Goal: Register for event/course

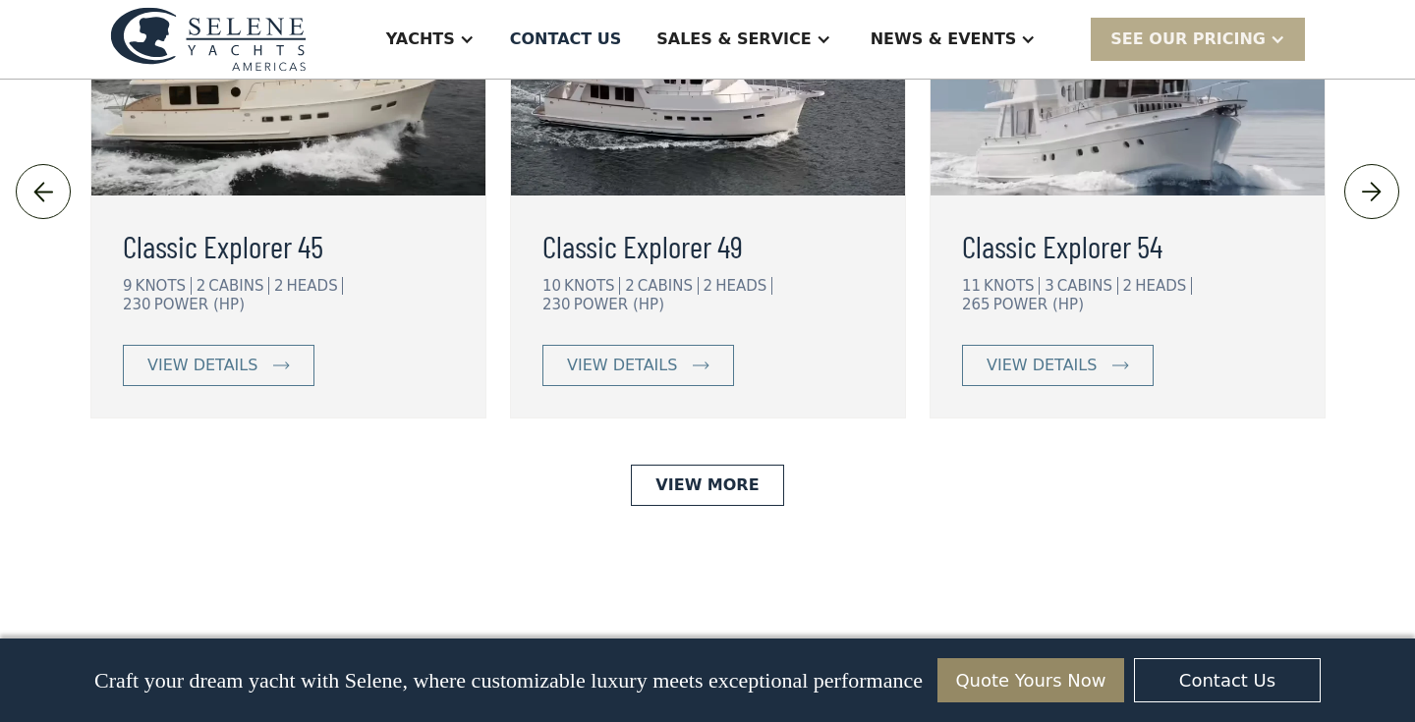
scroll to position [4572, 0]
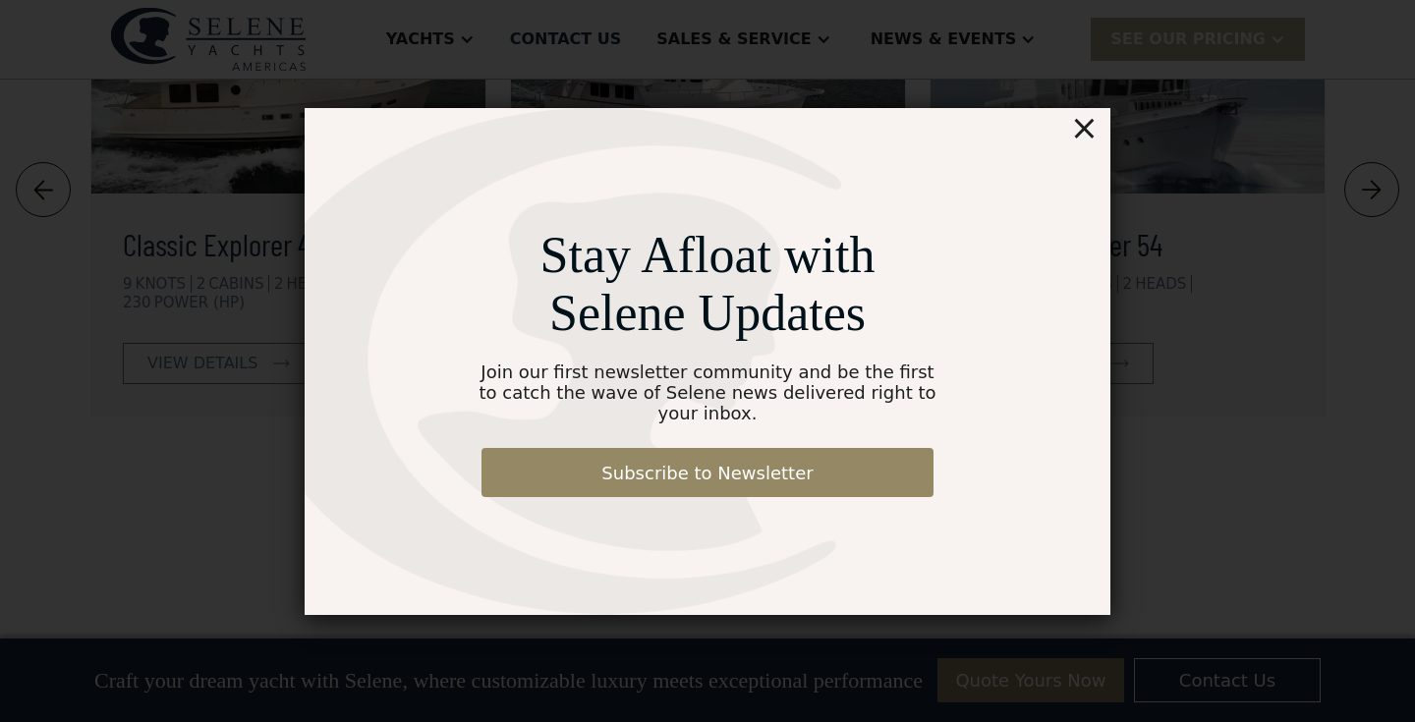
click at [1094, 145] on div "×" at bounding box center [1084, 127] width 28 height 39
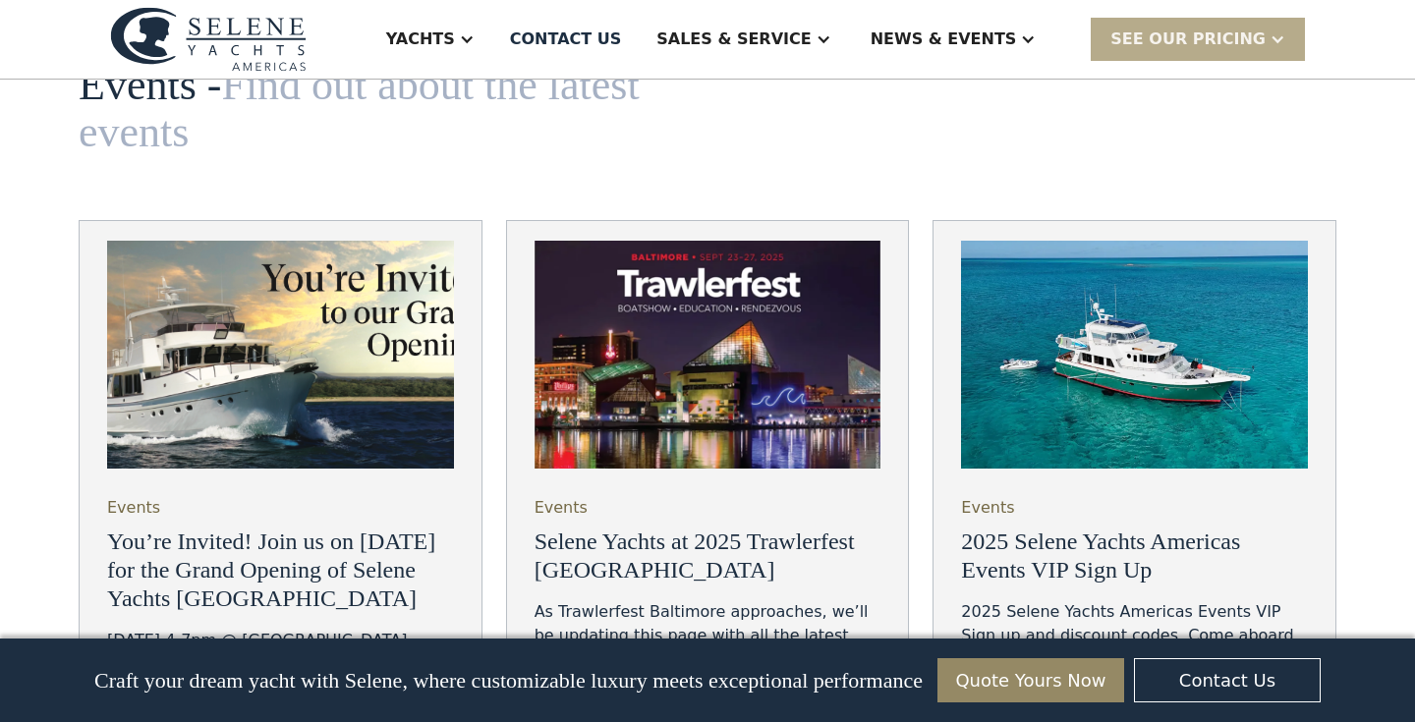
scroll to position [6640, 0]
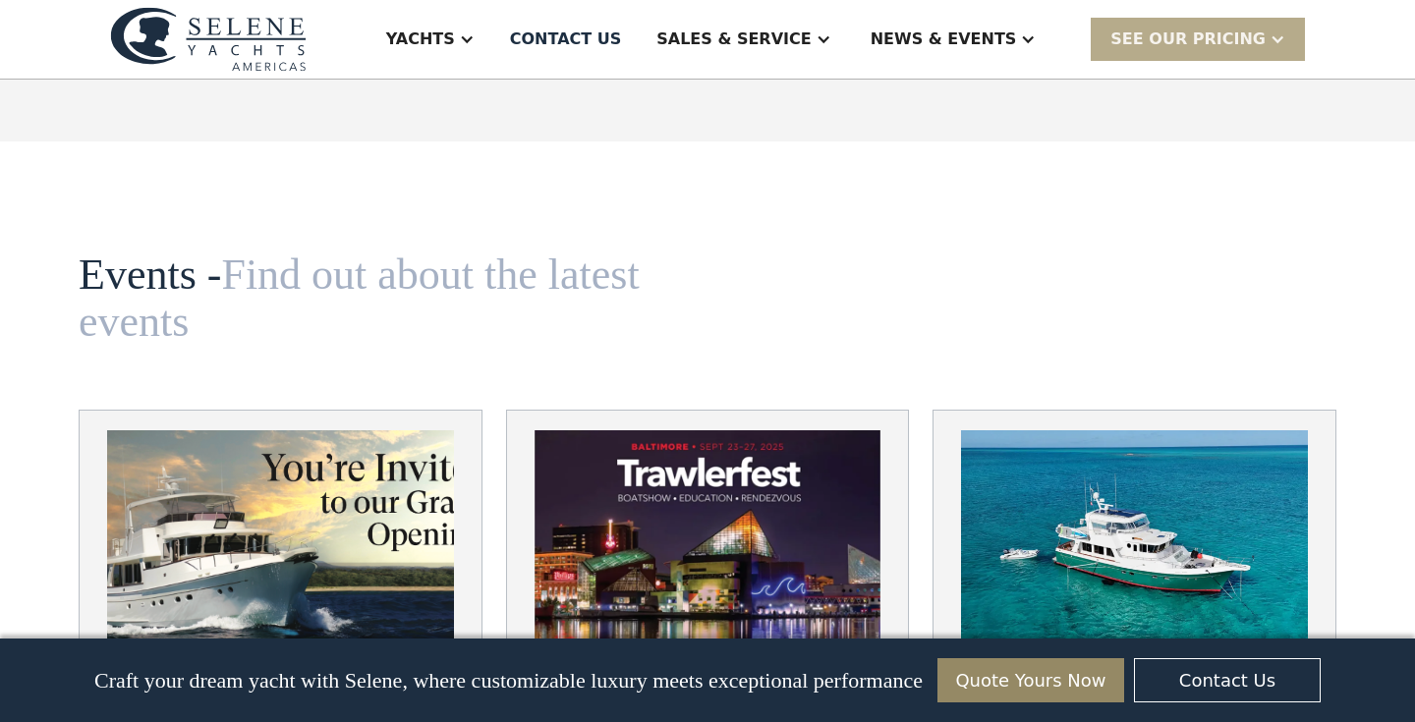
click at [1117, 430] on img at bounding box center [1134, 544] width 347 height 229
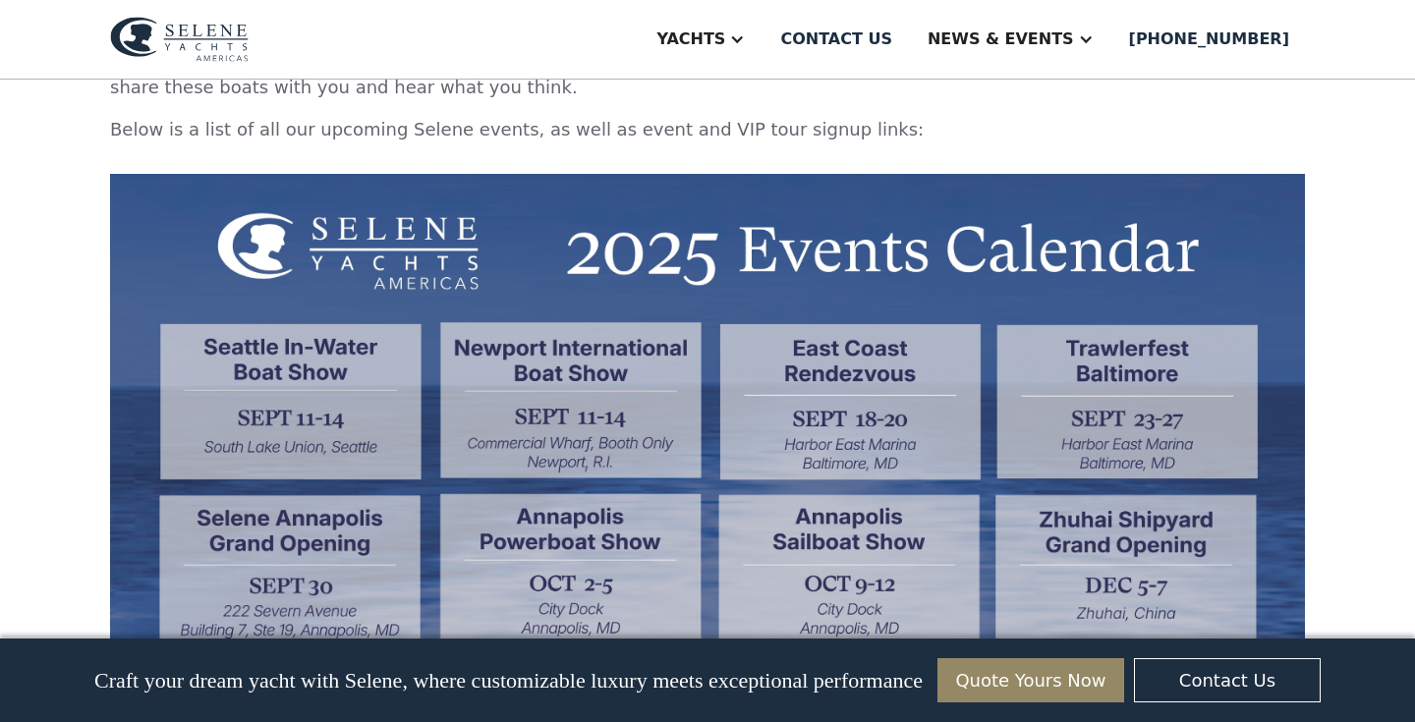
scroll to position [1637, 0]
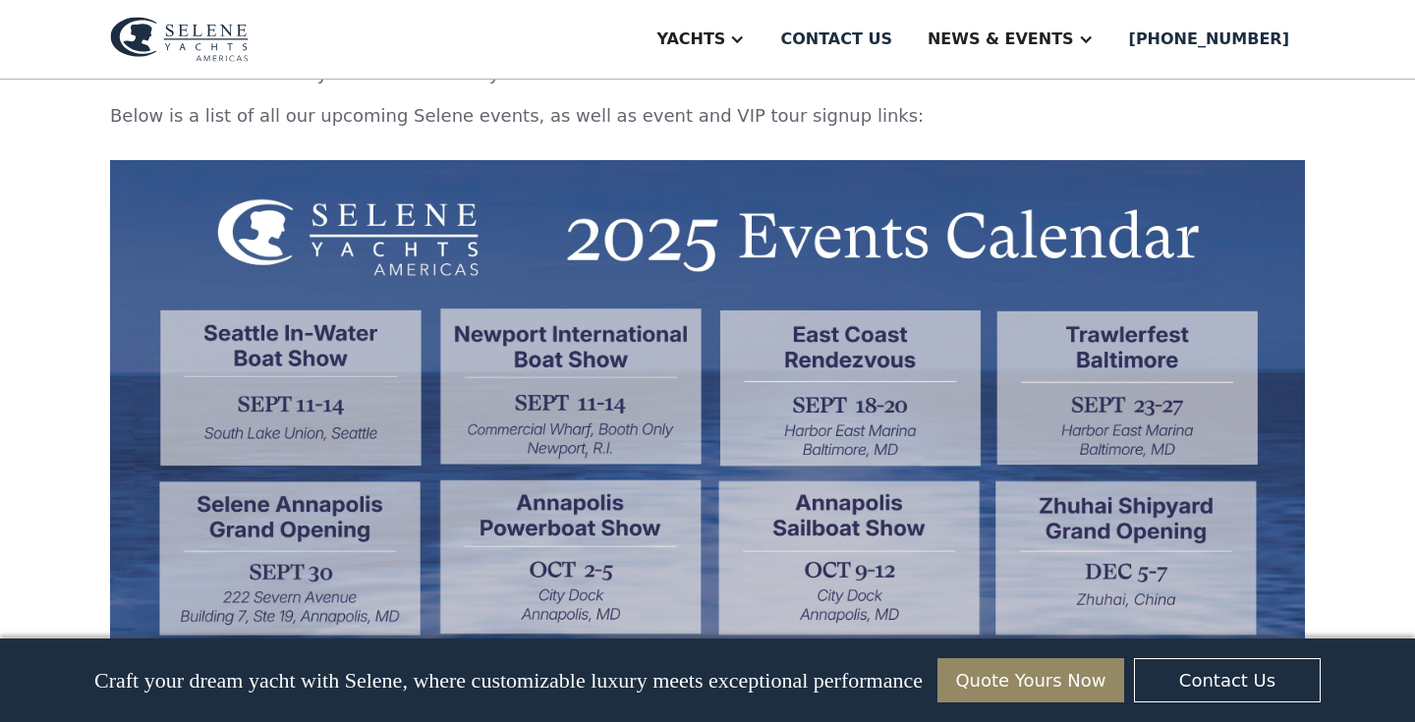
click at [884, 467] on img at bounding box center [707, 413] width 1195 height 506
click at [847, 472] on img at bounding box center [707, 413] width 1195 height 506
click at [848, 470] on img at bounding box center [707, 413] width 1195 height 506
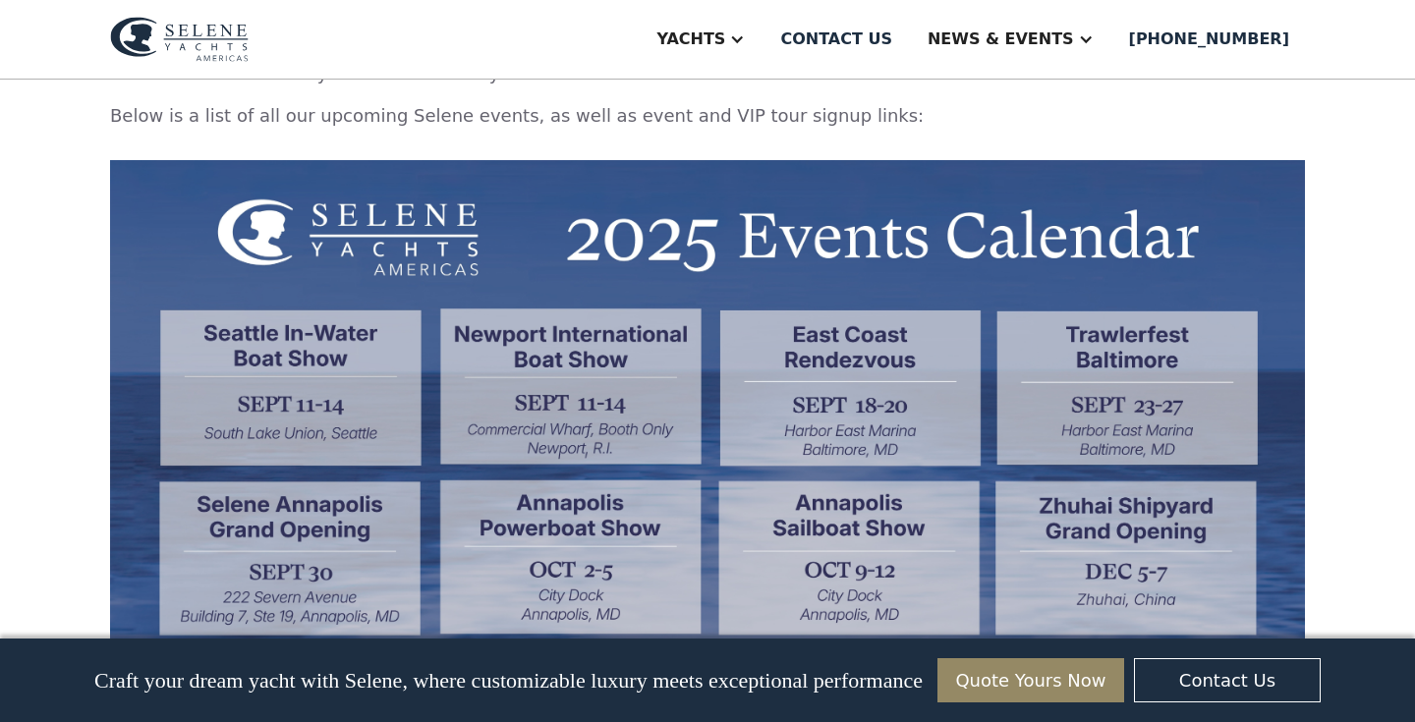
click at [848, 470] on img at bounding box center [707, 413] width 1195 height 506
click at [849, 469] on img at bounding box center [707, 413] width 1195 height 506
